Goal: Task Accomplishment & Management: Complete application form

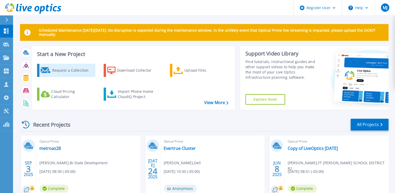
click at [69, 70] on div "Request a Collection" at bounding box center [73, 70] width 42 height 10
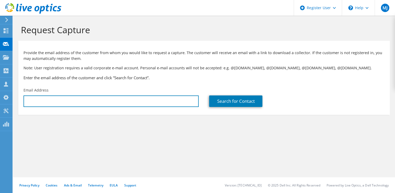
drag, startPoint x: 63, startPoint y: 104, endPoint x: 85, endPoint y: 1, distance: 104.7
click at [63, 104] on input "text" at bounding box center [111, 100] width 175 height 11
paste input "adubey@neenah.k12.wi.us"
type input "adubey@neenah.k12.wi.us"
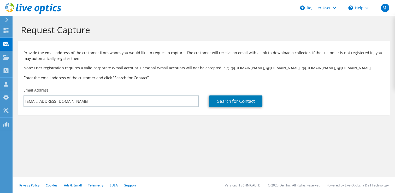
click at [153, 139] on section "Request Capture Provide the email address of the customer from whom you would l…" at bounding box center [204, 78] width 382 height 125
click at [237, 103] on link "Search for Contact" at bounding box center [235, 100] width 53 height 11
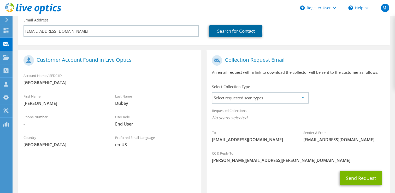
scroll to position [78, 0]
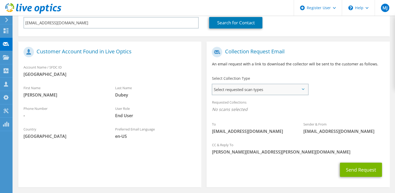
click at [277, 92] on span "Select requested scan types" at bounding box center [259, 89] width 95 height 10
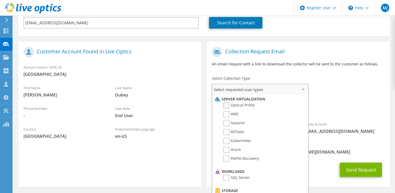
click at [229, 103] on label "Optical Prime" at bounding box center [238, 105] width 31 height 6
click at [0, 0] on input "Optical Prime" at bounding box center [0, 0] width 0 height 0
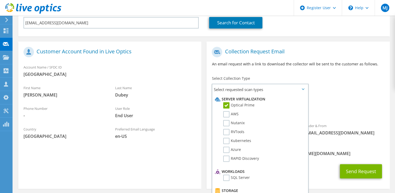
click at [327, 84] on div "To adubey@neenah.k12.wi.us Sender & From liveoptics@liveoptics.com" at bounding box center [298, 92] width 183 height 97
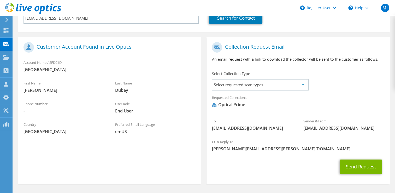
scroll to position [74, 0]
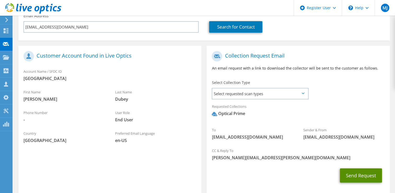
click at [356, 172] on button "Send Request" at bounding box center [361, 175] width 42 height 14
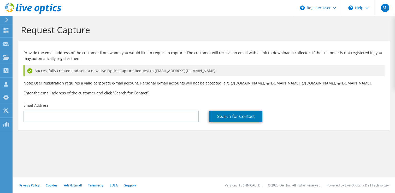
click at [27, 9] on use at bounding box center [33, 8] width 56 height 10
